Goal: Task Accomplishment & Management: Manage account settings

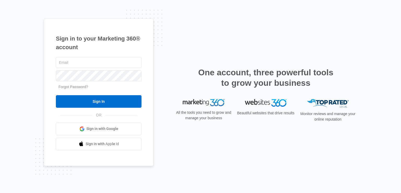
type input "lashplaced1@gmail.com"
click at [81, 102] on input "Sign In" at bounding box center [99, 101] width 86 height 13
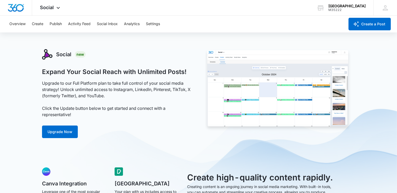
click at [57, 6] on icon at bounding box center [58, 8] width 6 height 6
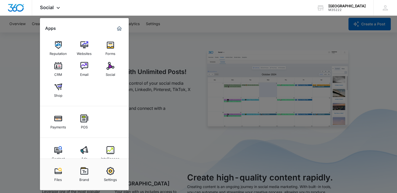
click at [55, 124] on div "Payments" at bounding box center [58, 125] width 16 height 7
